Goal: Find specific page/section: Find specific page/section

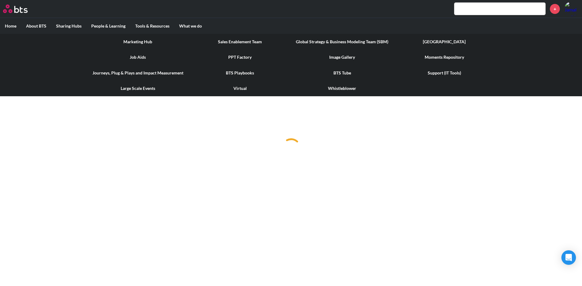
click at [173, 73] on link "Journeys, Plug & Plays and Impact Measurement" at bounding box center [138, 73] width 102 height 16
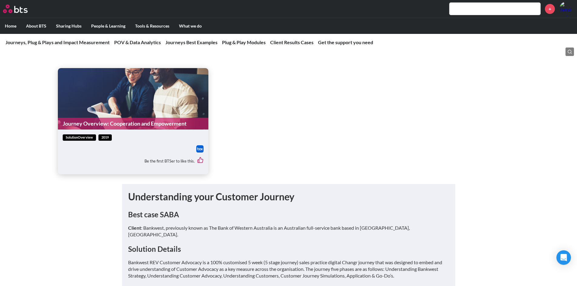
scroll to position [1121, 0]
